Goal: Navigation & Orientation: Find specific page/section

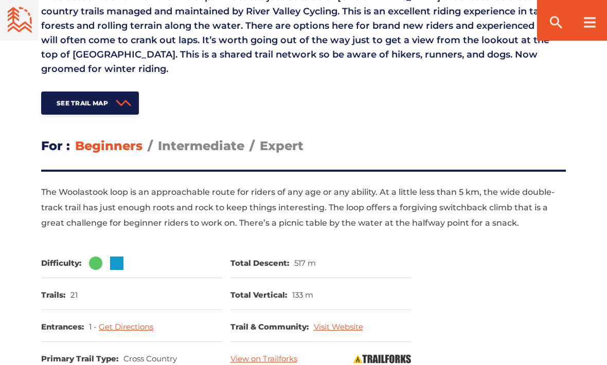
click at [205, 142] on span "Intermediate" at bounding box center [201, 146] width 86 height 15
click at [158, 138] on input "Intermediate" at bounding box center [158, 138] width 0 height 0
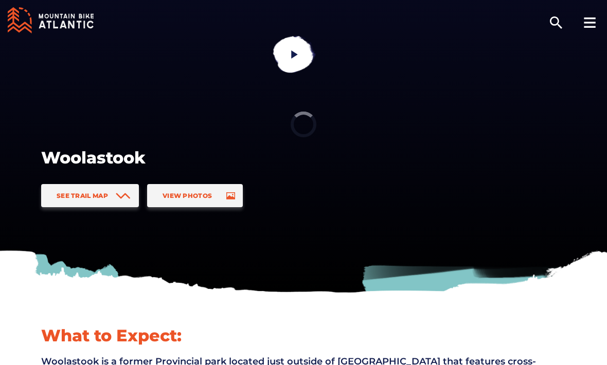
scroll to position [22, 0]
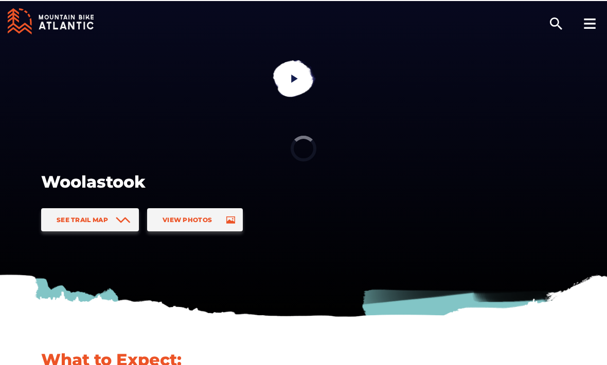
click at [56, 19] on icon at bounding box center [57, 16] width 4 height 5
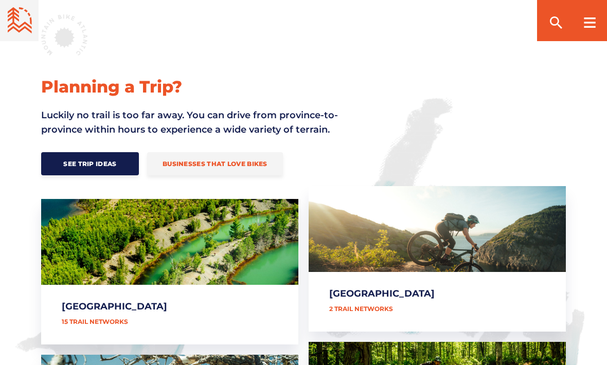
scroll to position [365, 0]
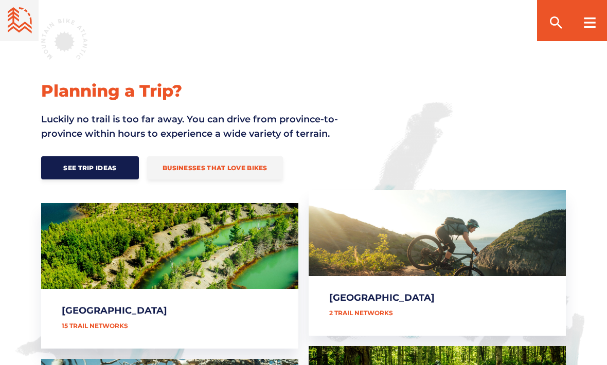
click at [66, 229] on link "[GEOGRAPHIC_DATA]" at bounding box center [169, 276] width 257 height 146
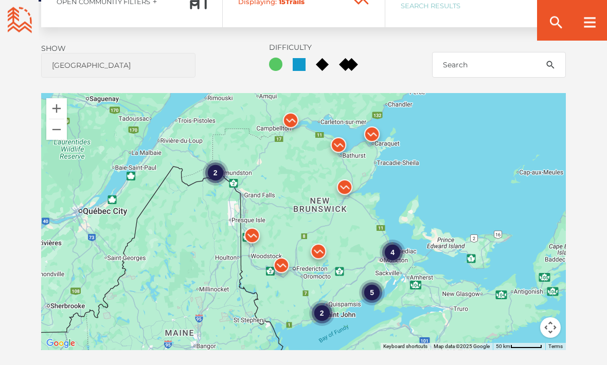
scroll to position [767, 0]
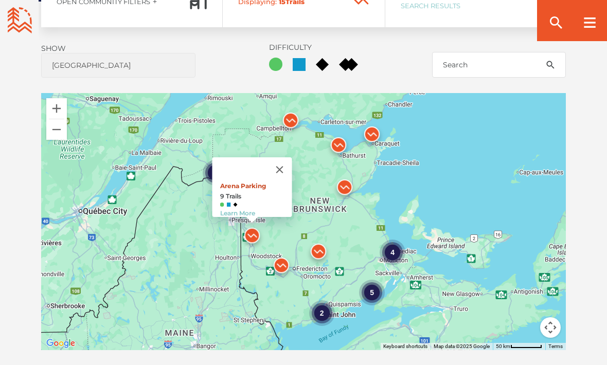
click at [255, 182] on link "Arena Parking" at bounding box center [243, 186] width 46 height 8
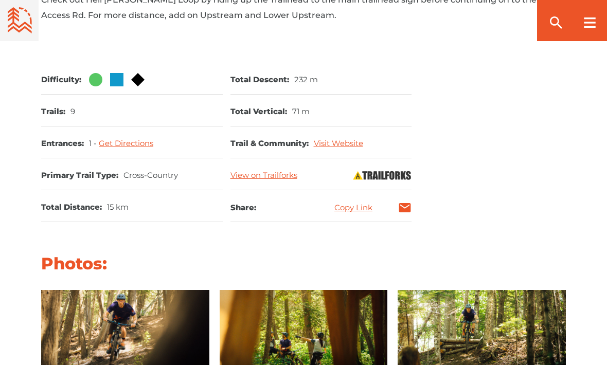
scroll to position [523, 0]
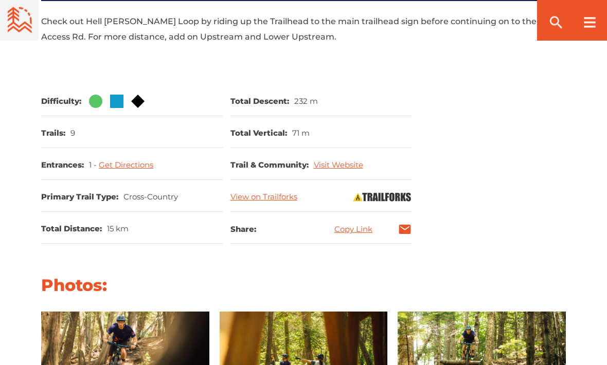
click at [282, 197] on link "View on Trailforks" at bounding box center [264, 198] width 67 height 10
